Goal: Information Seeking & Learning: Learn about a topic

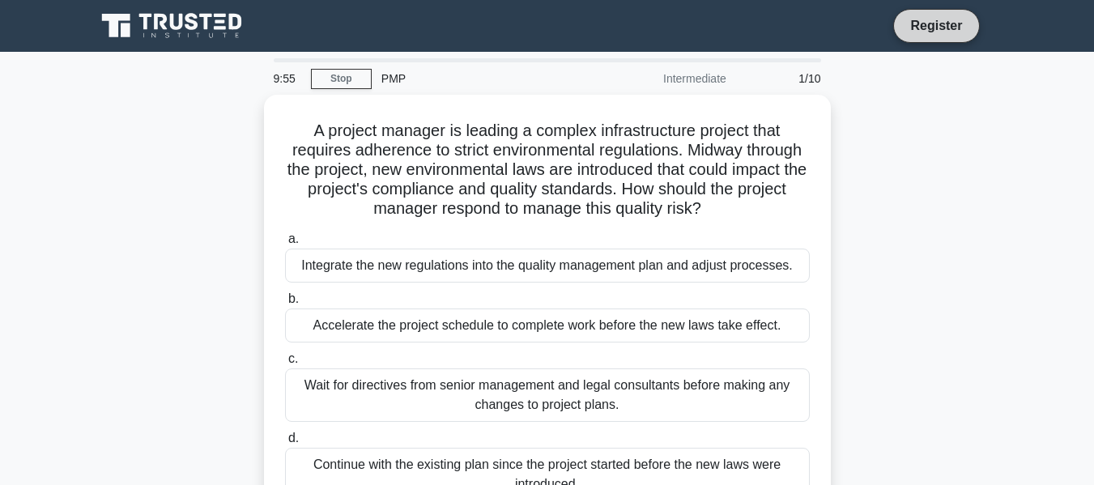
click at [927, 19] on link "Register" at bounding box center [936, 25] width 71 height 20
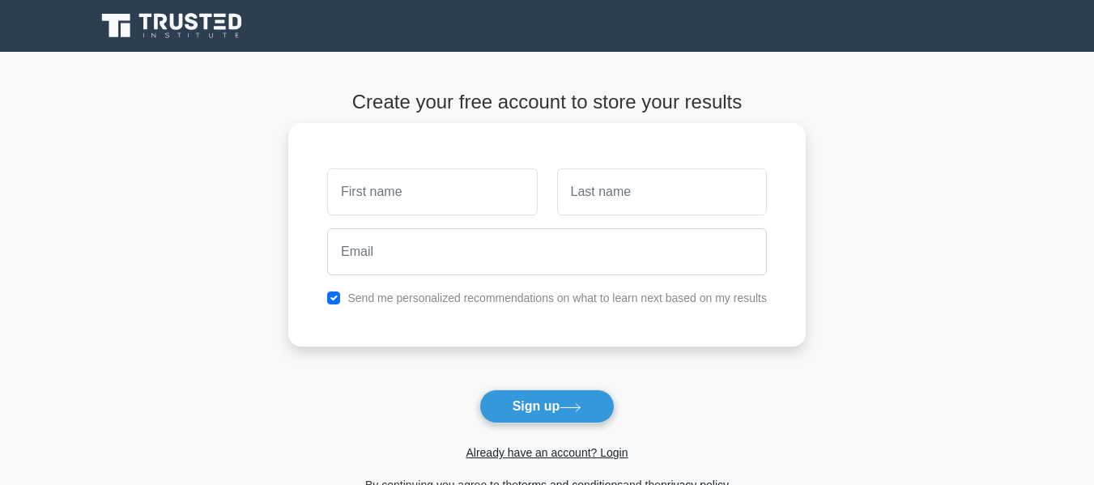
click at [482, 194] on input "text" at bounding box center [432, 191] width 210 height 47
type input "[PERSON_NAME]"
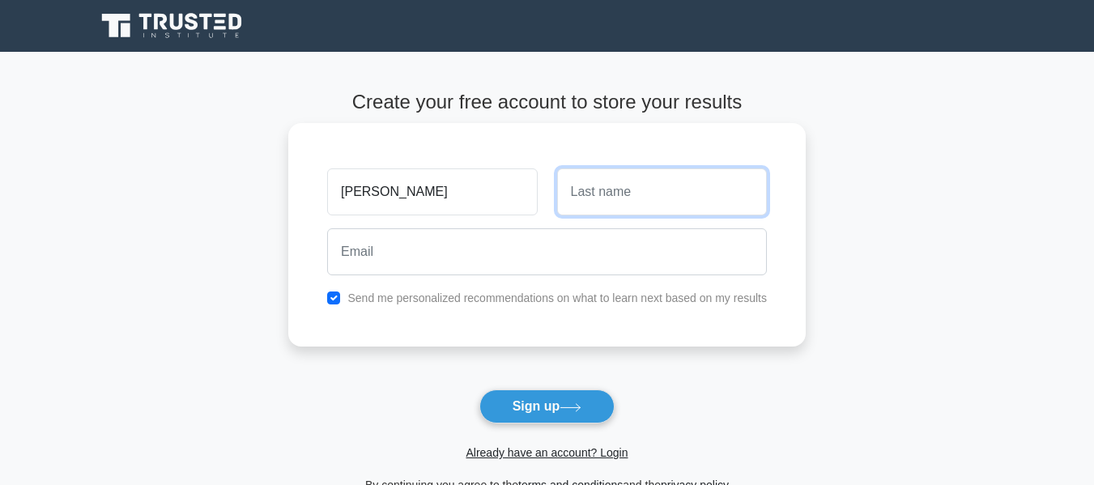
click at [590, 201] on input "text" at bounding box center [662, 191] width 210 height 47
type input "mwwa"
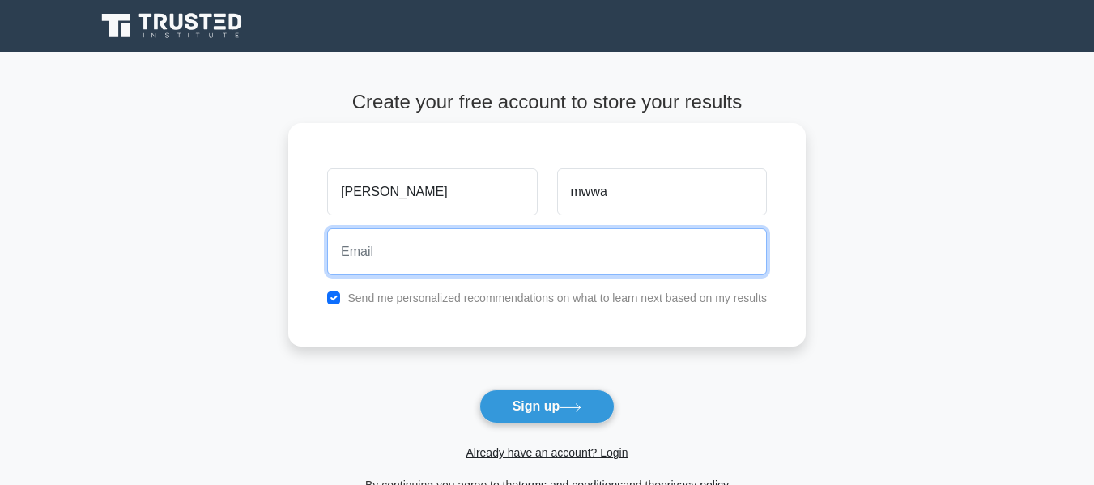
click at [530, 259] on input "email" at bounding box center [547, 251] width 440 height 47
click at [522, 262] on input "[EMAIL_ADDRESS][DOMAIN_NAME]" at bounding box center [547, 251] width 440 height 47
type input "[EMAIL_ADDRESS][DOMAIN_NAME]"
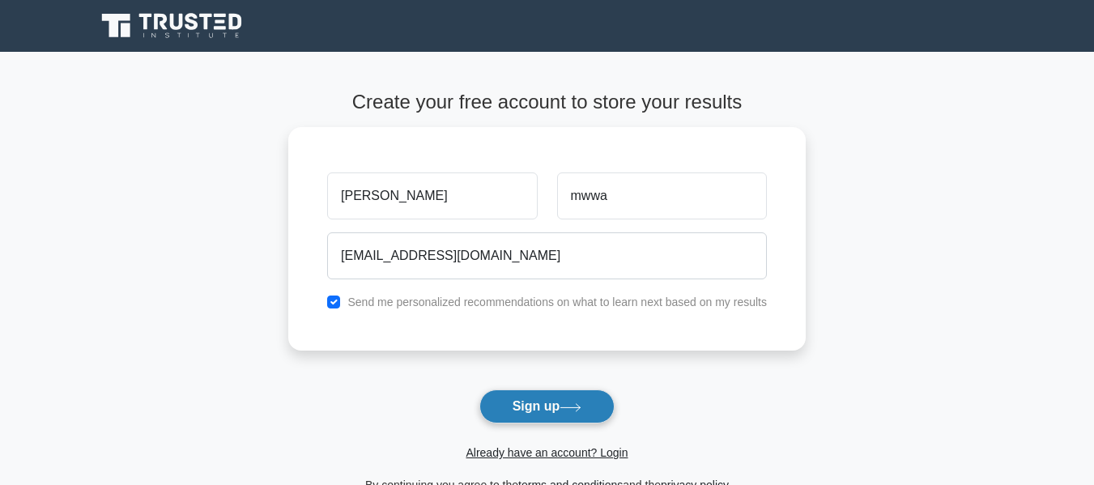
click at [525, 403] on button "Sign up" at bounding box center [547, 407] width 136 height 34
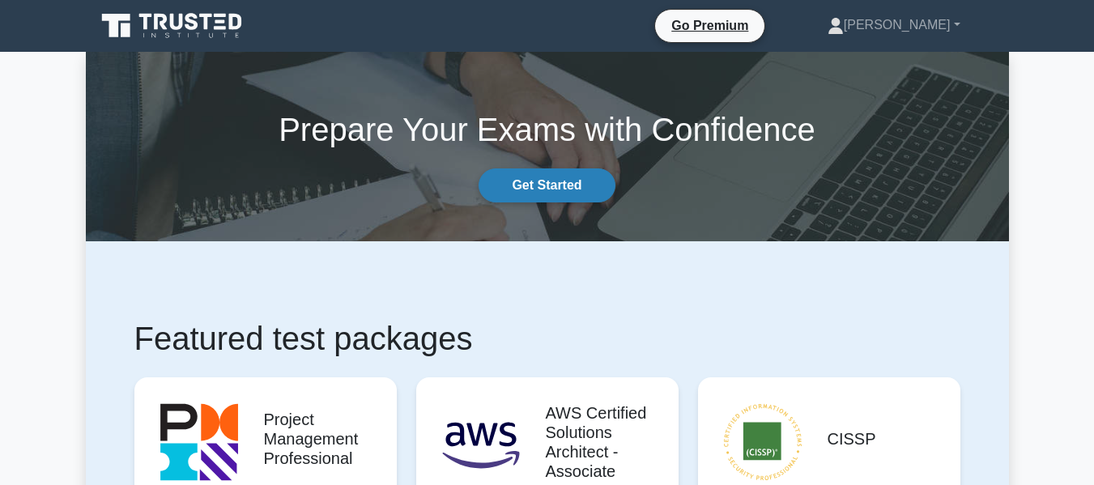
click at [542, 174] on link "Get Started" at bounding box center [547, 185] width 136 height 34
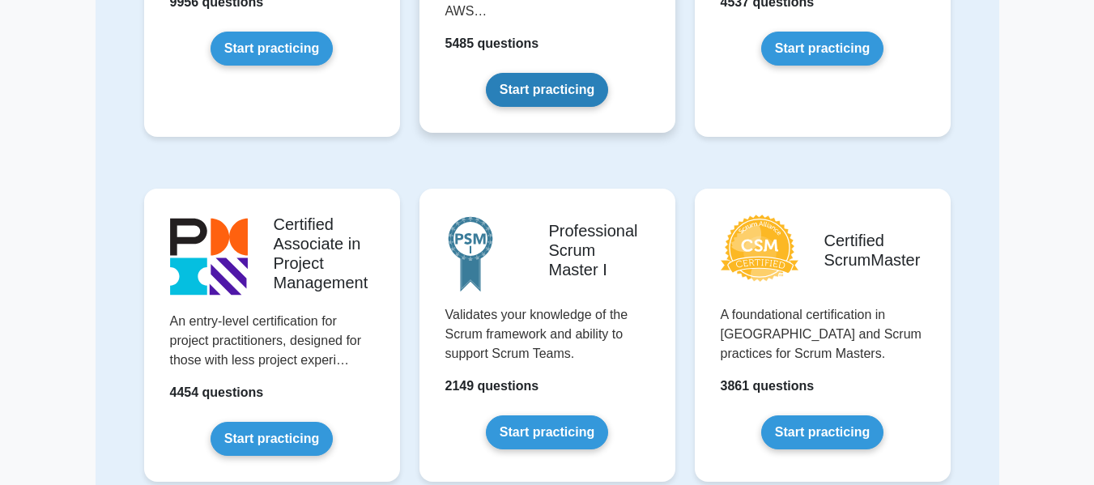
scroll to position [486, 0]
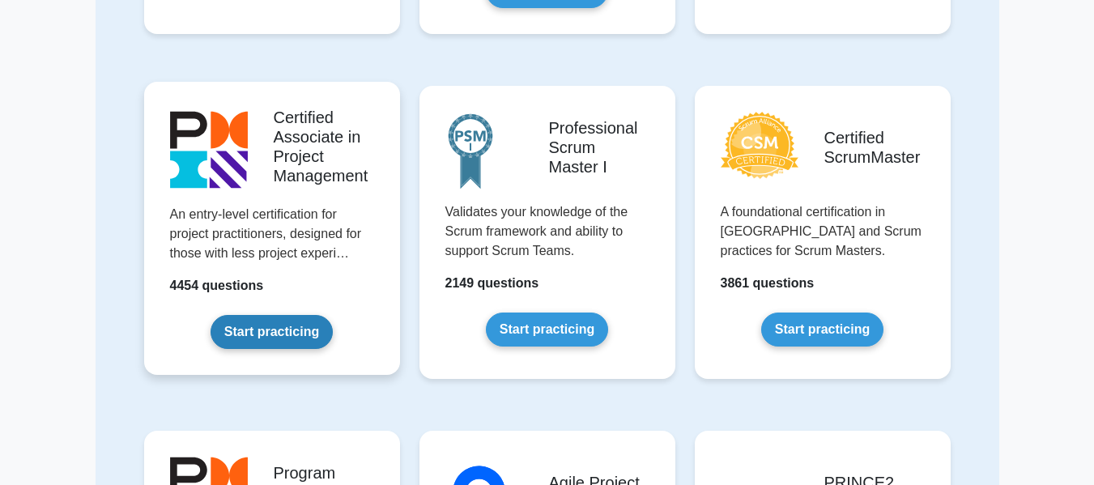
click at [273, 331] on link "Start practicing" at bounding box center [272, 332] width 122 height 34
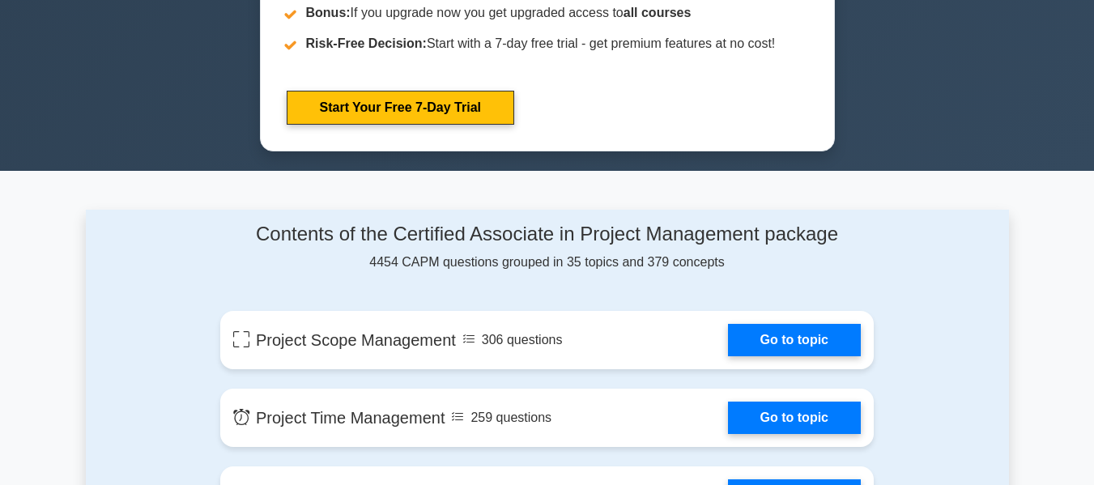
scroll to position [810, 0]
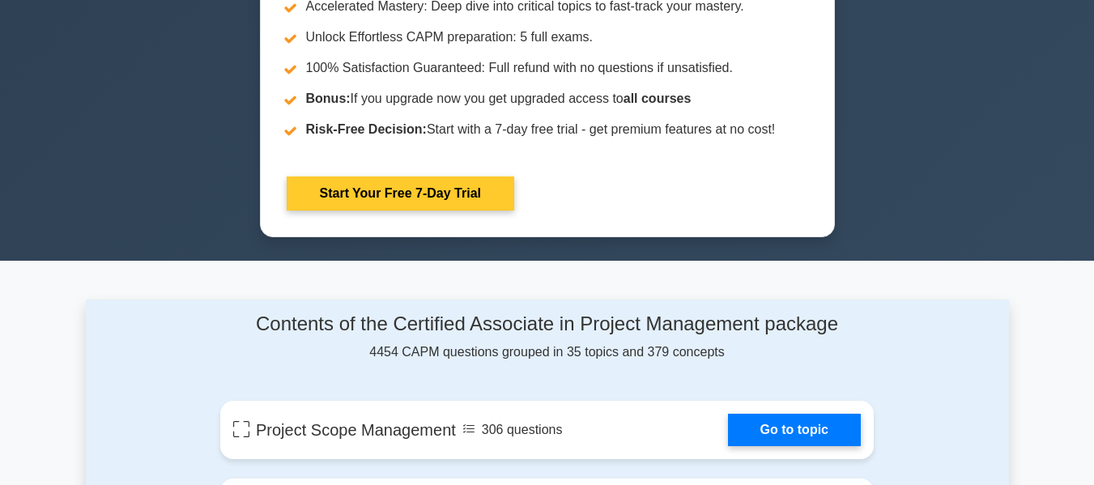
click at [455, 187] on link "Start Your Free 7-Day Trial" at bounding box center [401, 194] width 228 height 34
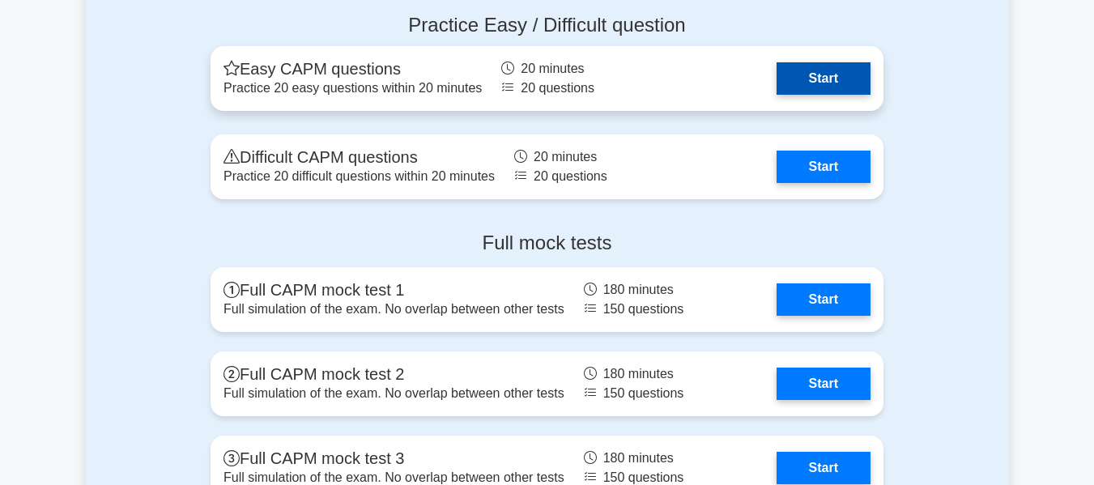
scroll to position [4536, 0]
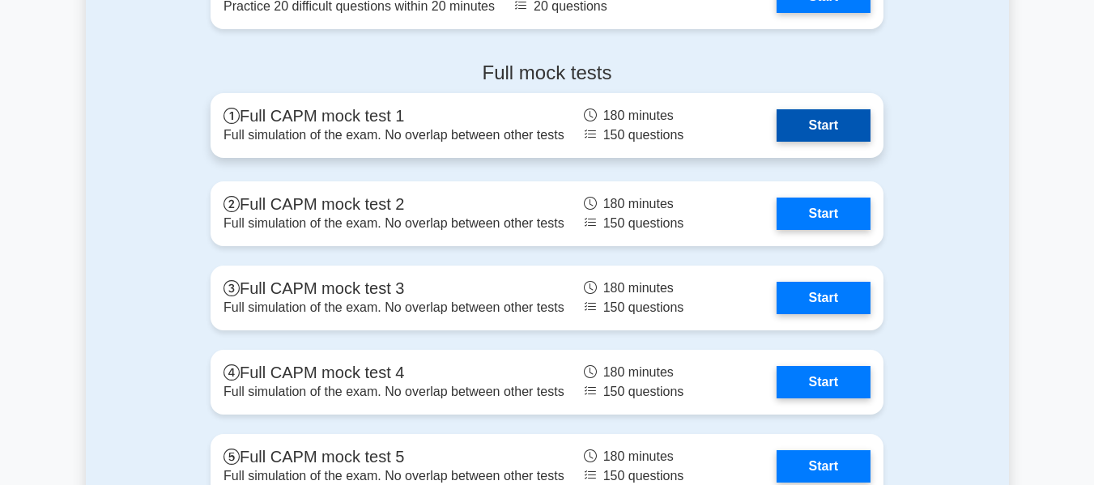
click at [842, 126] on link "Start" at bounding box center [824, 125] width 94 height 32
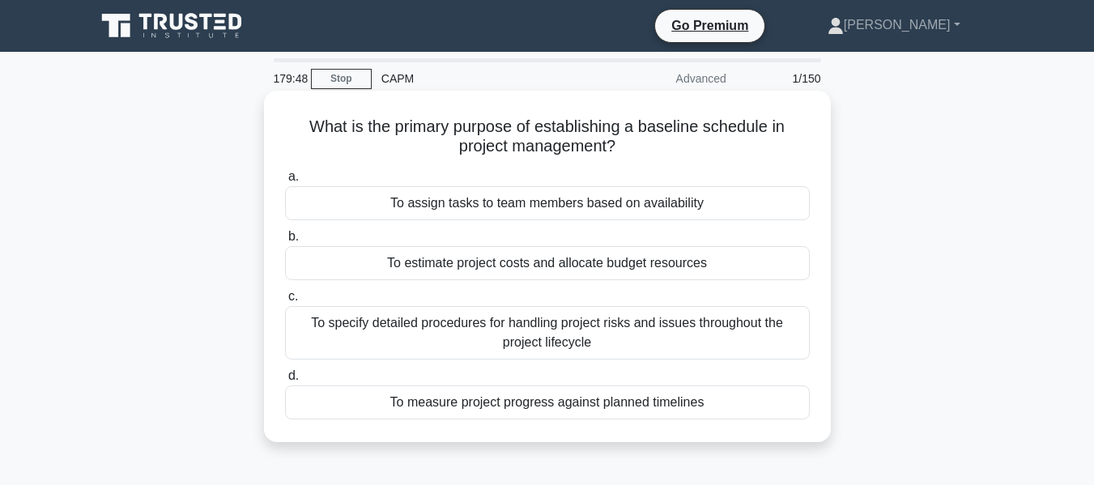
drag, startPoint x: 714, startPoint y: 87, endPoint x: 699, endPoint y: 96, distance: 17.1
click at [714, 87] on div "Advanced" at bounding box center [665, 78] width 142 height 32
drag, startPoint x: 542, startPoint y: 204, endPoint x: 529, endPoint y: 211, distance: 14.5
click at [529, 211] on div "To assign tasks to team members based on availability" at bounding box center [547, 203] width 525 height 34
drag, startPoint x: 278, startPoint y: 295, endPoint x: 296, endPoint y: 314, distance: 26.9
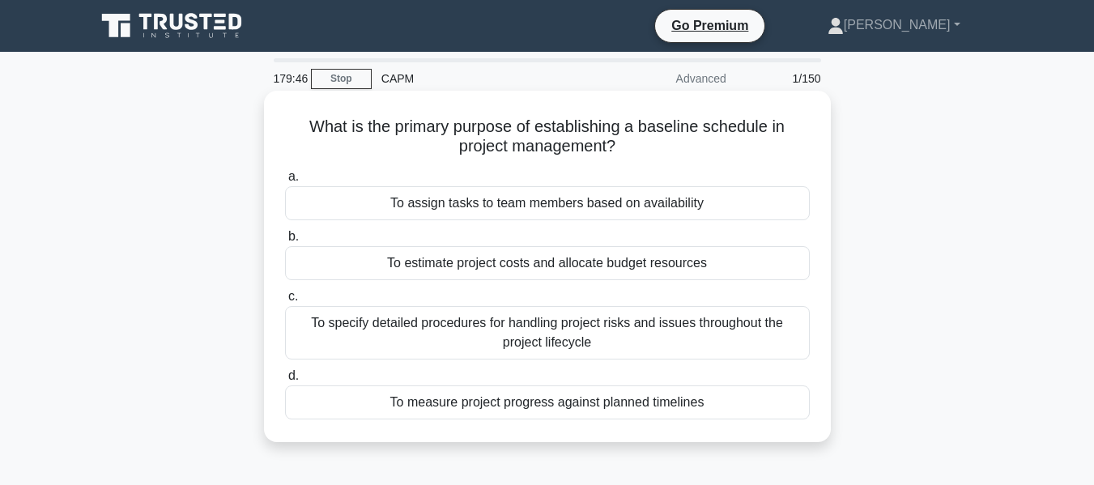
click at [282, 298] on div "What is the primary purpose of establishing a baseline schedule in project mana…" at bounding box center [548, 266] width 554 height 339
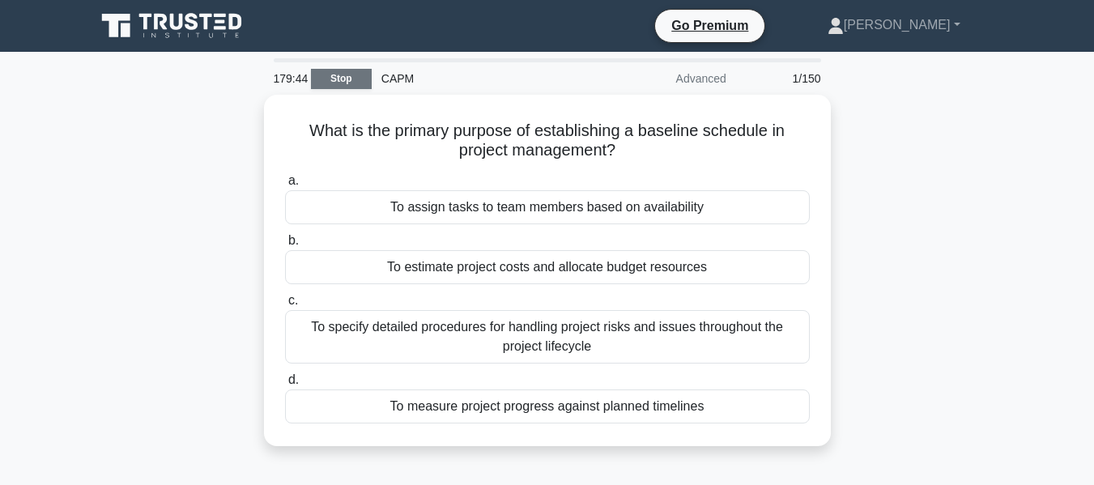
click at [349, 81] on link "Stop" at bounding box center [341, 79] width 61 height 20
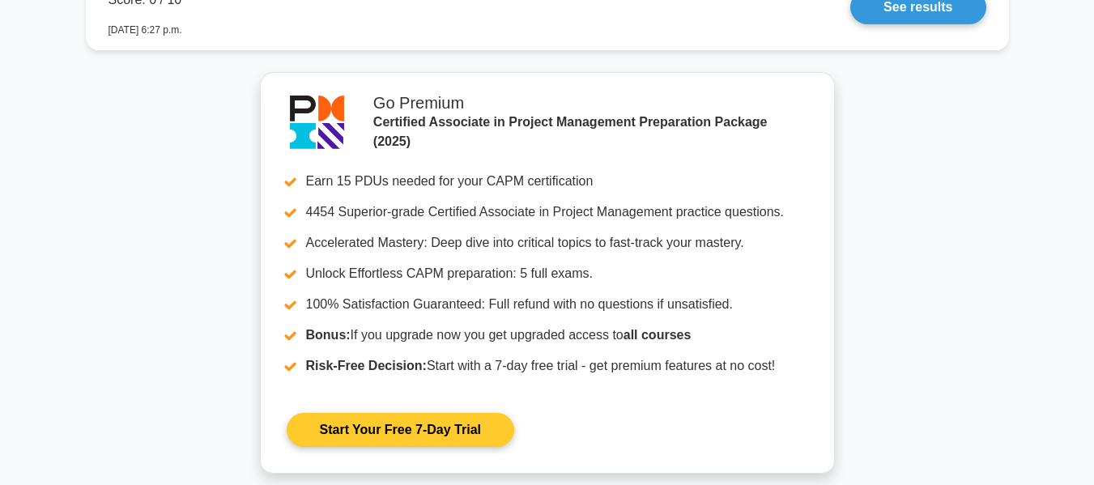
scroll to position [1336, 0]
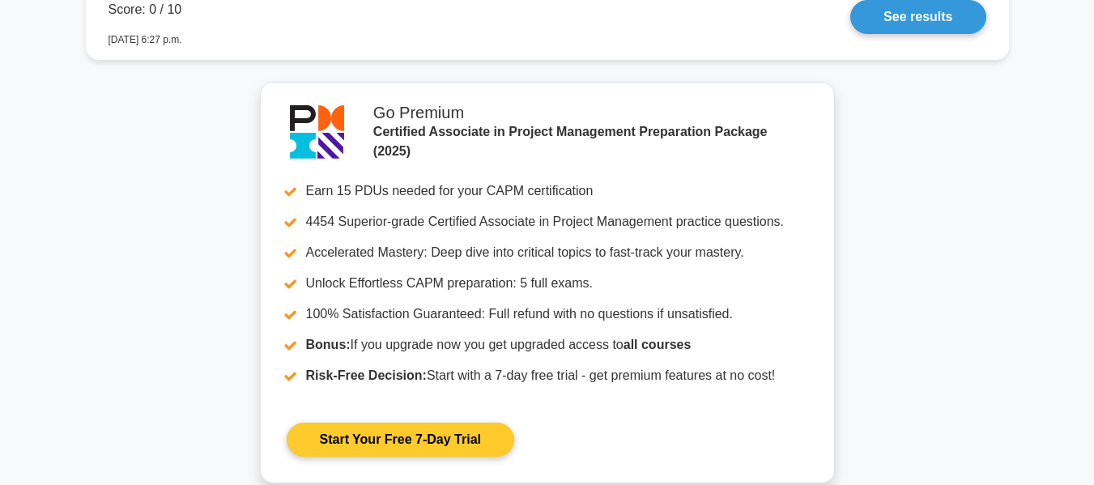
click at [390, 434] on link "Start Your Free 7-Day Trial" at bounding box center [401, 440] width 228 height 34
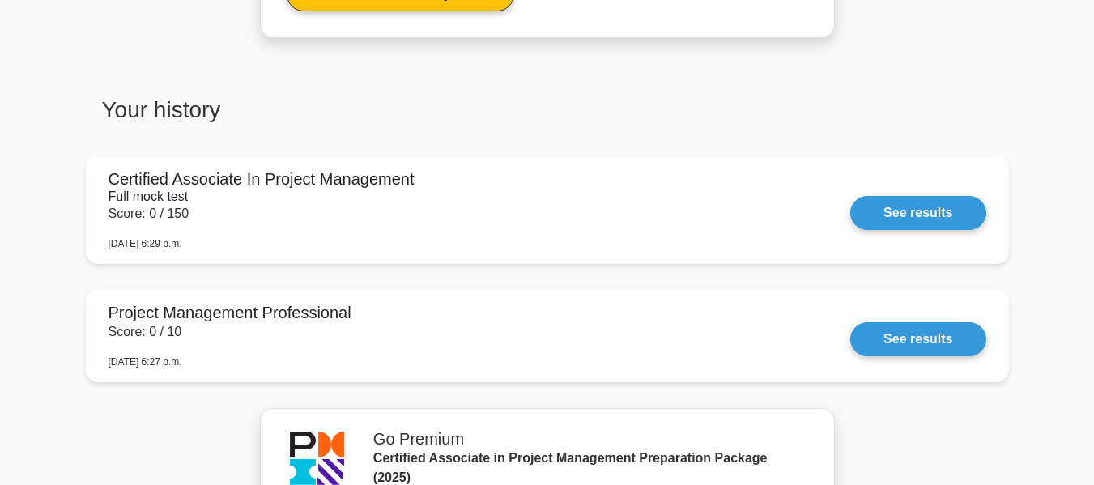
scroll to position [1012, 0]
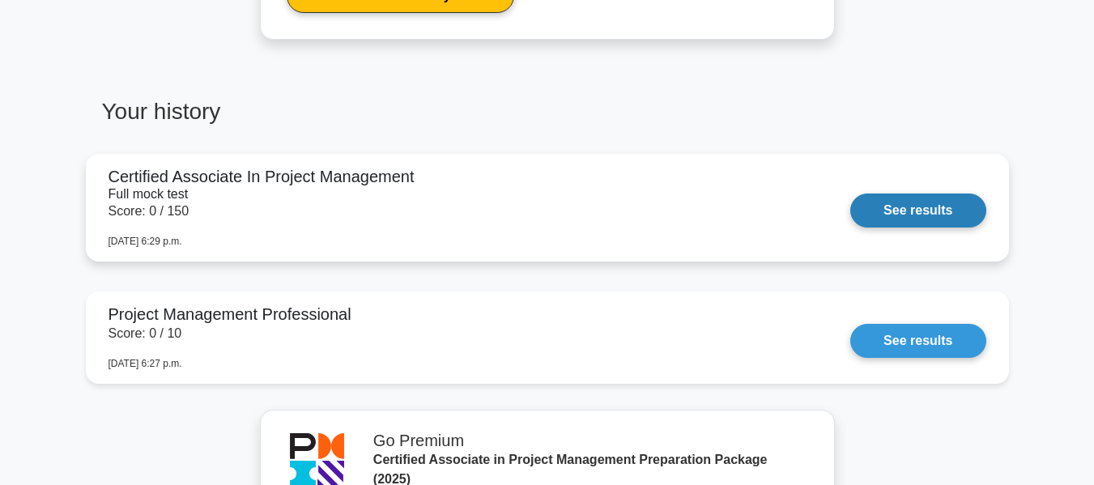
click at [948, 201] on link "See results" at bounding box center [917, 211] width 135 height 34
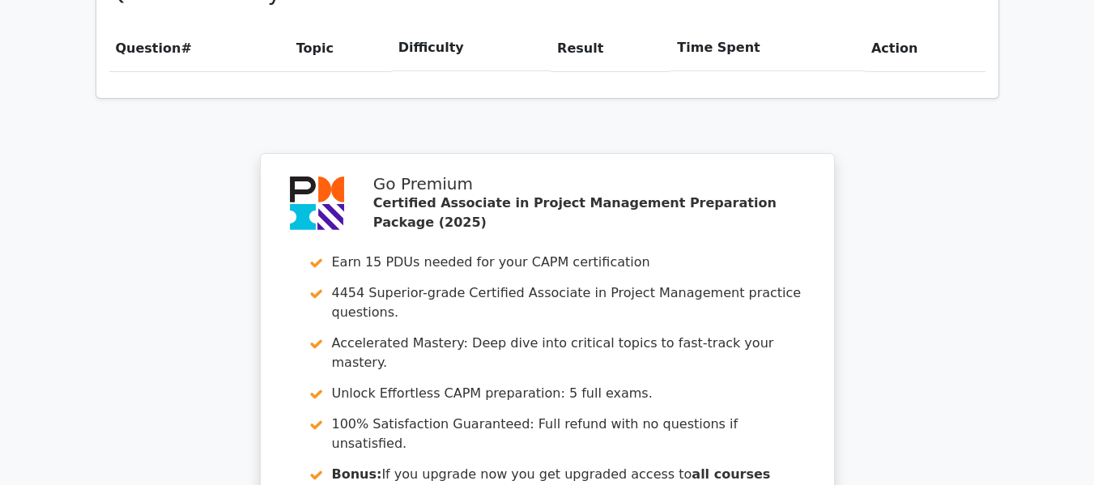
scroll to position [1458, 0]
